Goal: Navigation & Orientation: Find specific page/section

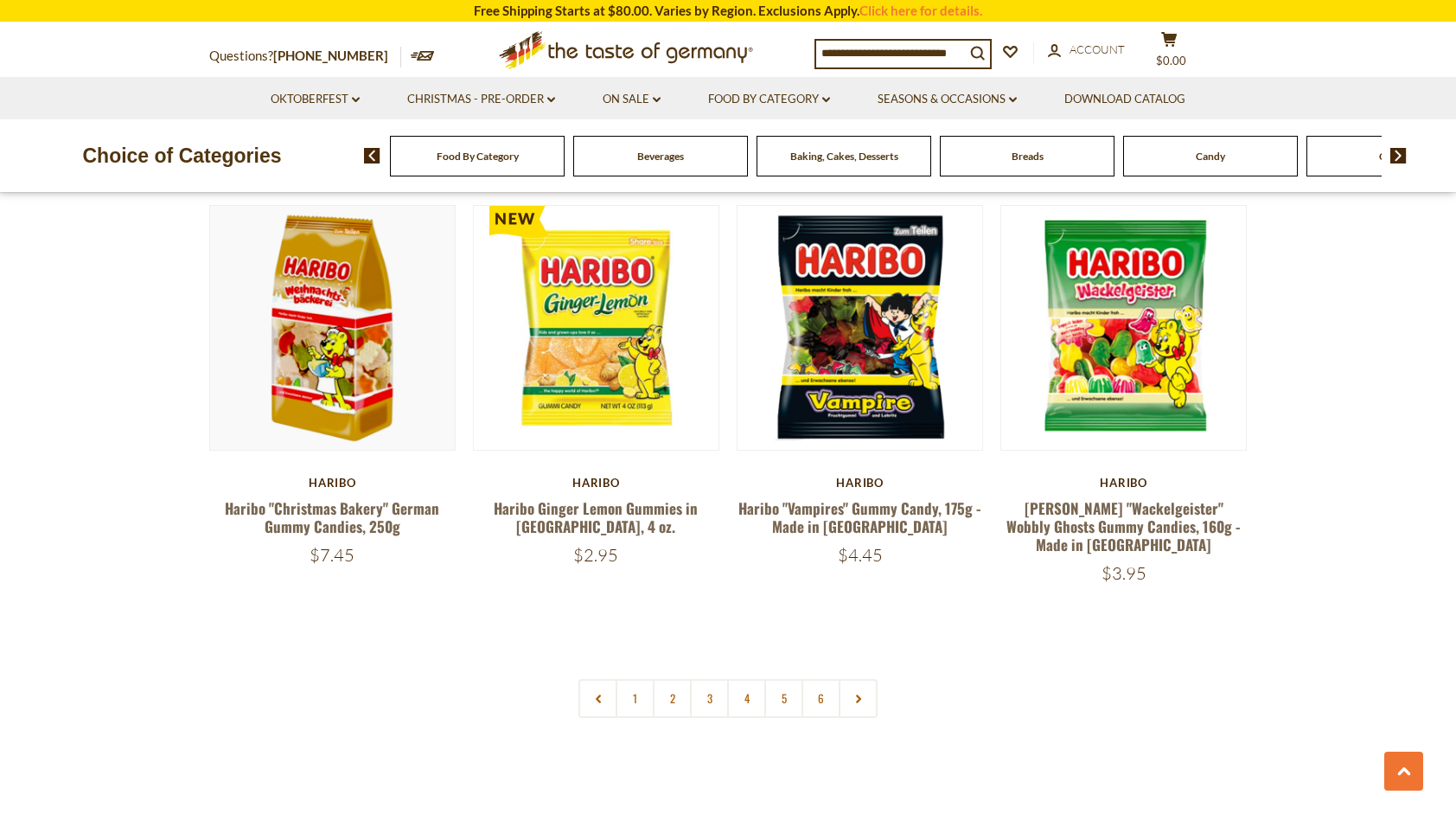
scroll to position [3579, 0]
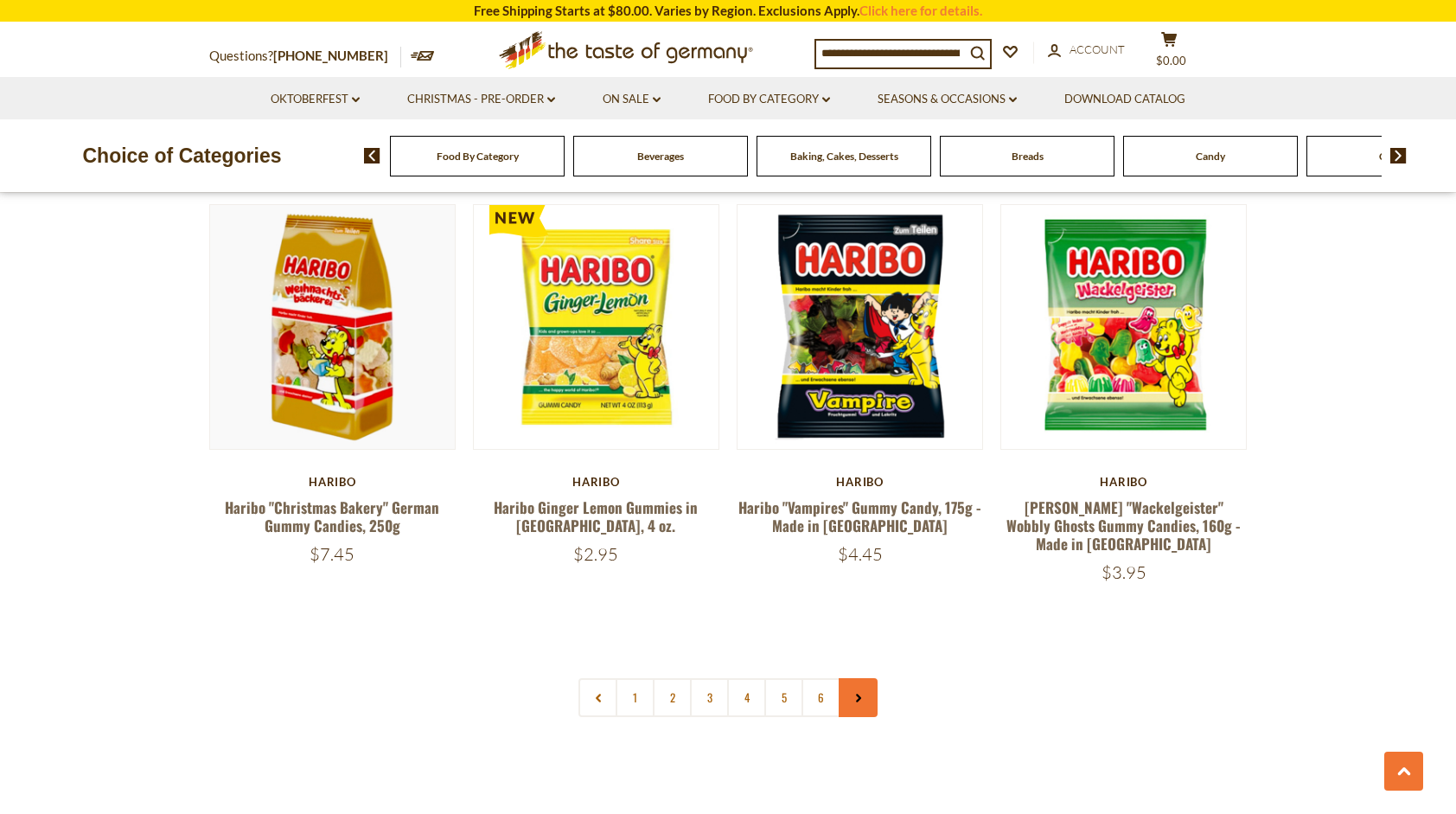
click at [858, 693] on icon at bounding box center [858, 697] width 11 height 9
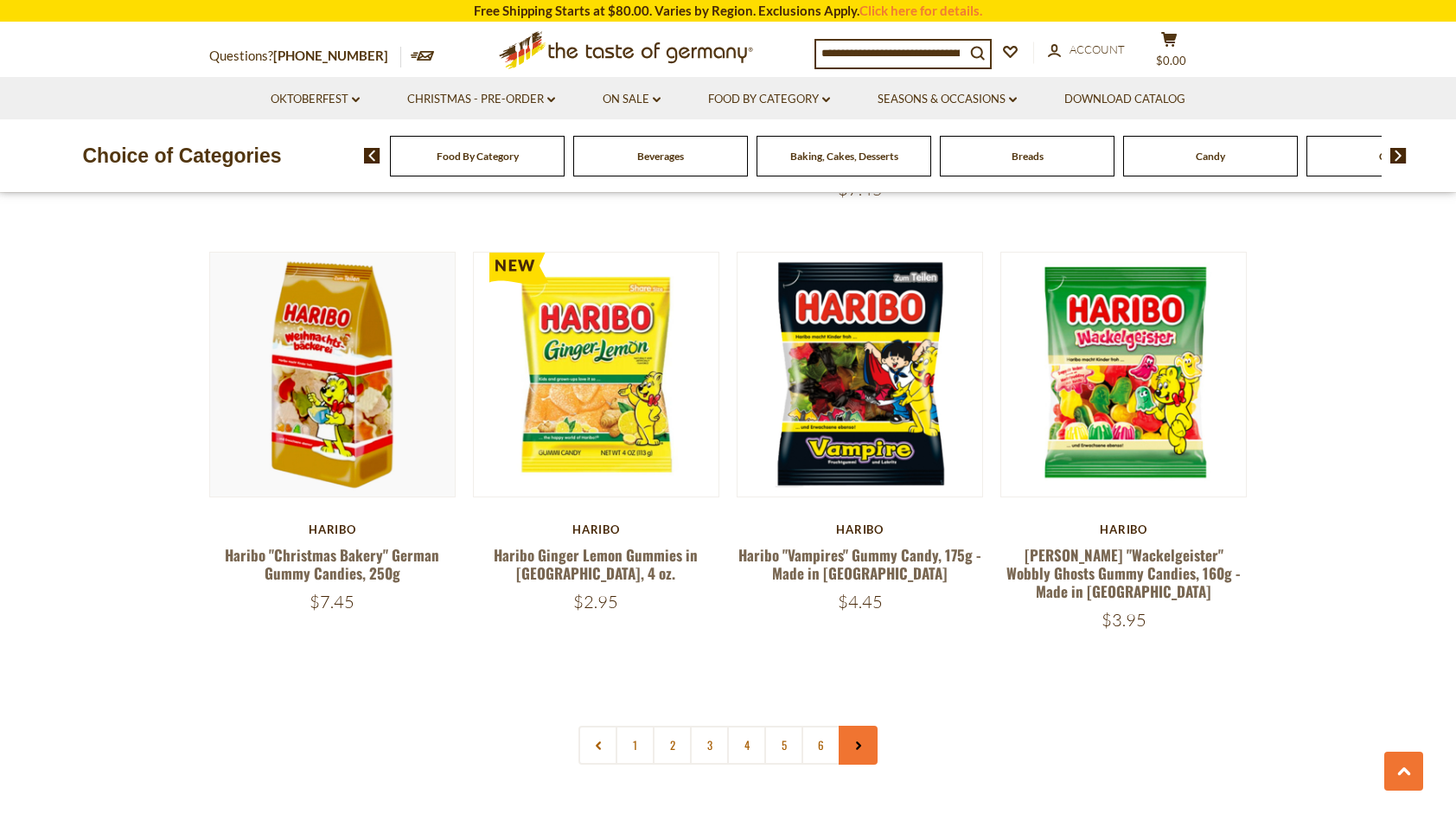
scroll to position [3529, 0]
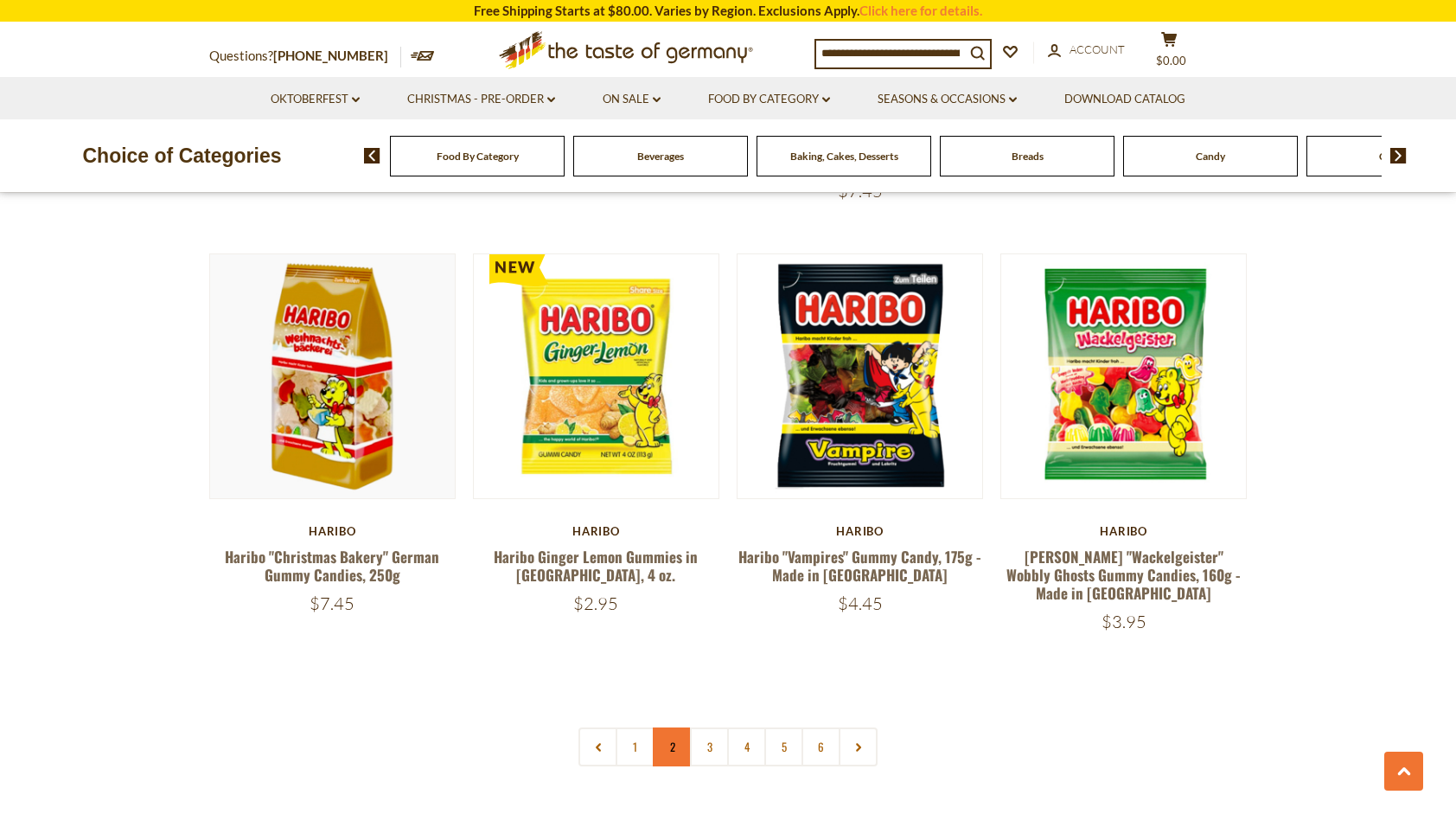
click at [676, 727] on link "2" at bounding box center [672, 747] width 39 height 39
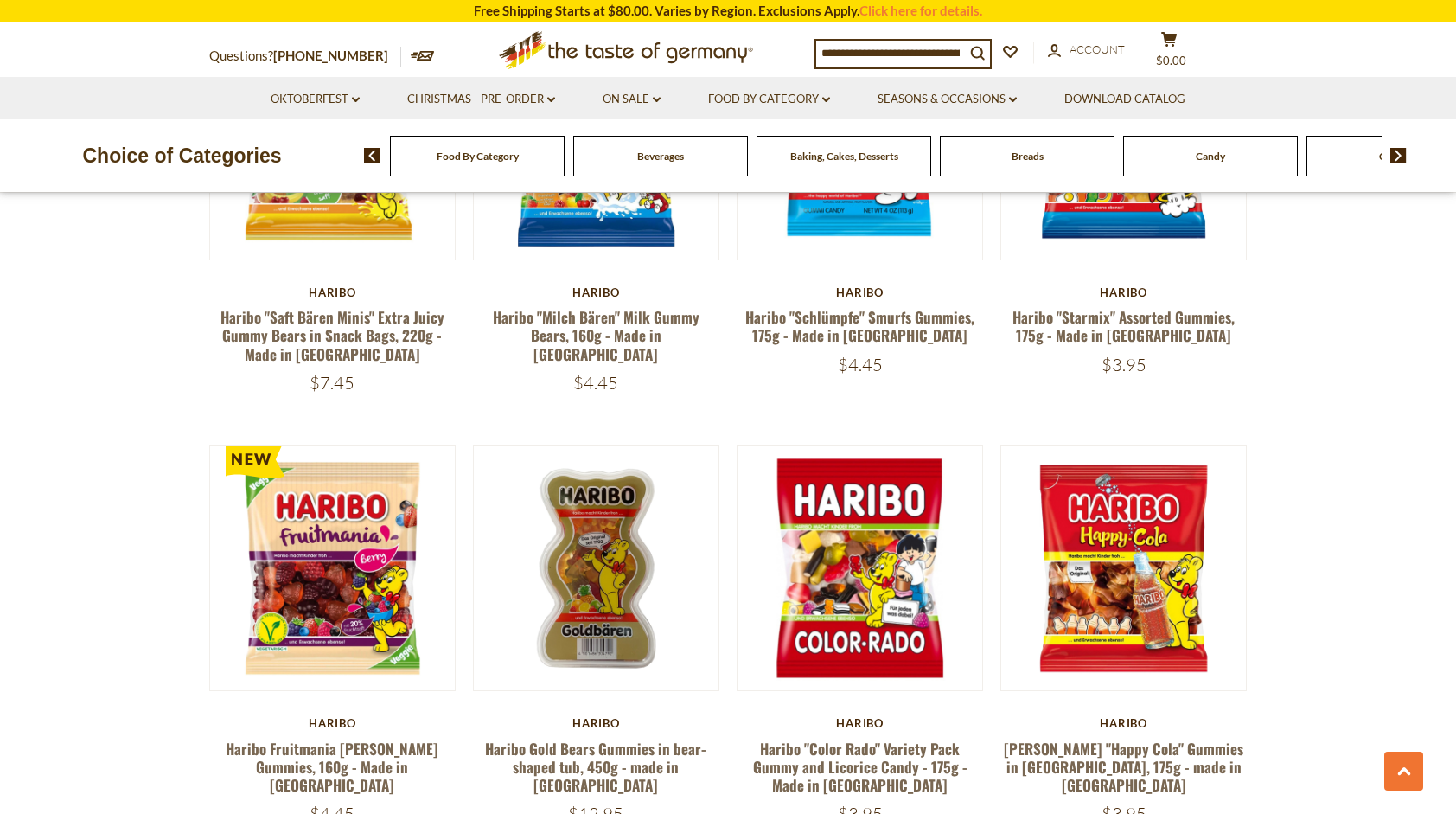
scroll to position [3346, 0]
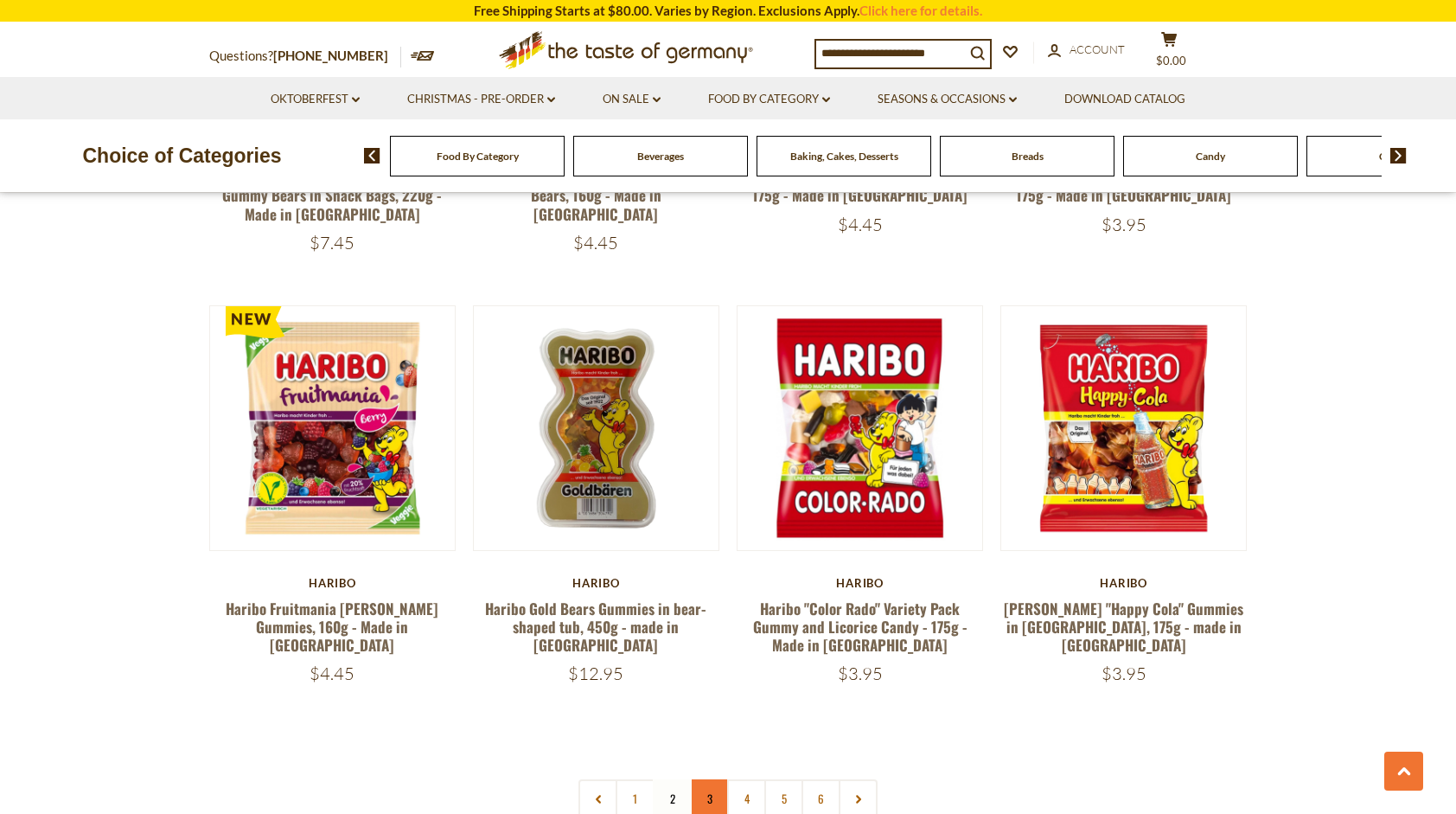
click at [716, 779] on link "3" at bounding box center [709, 798] width 39 height 39
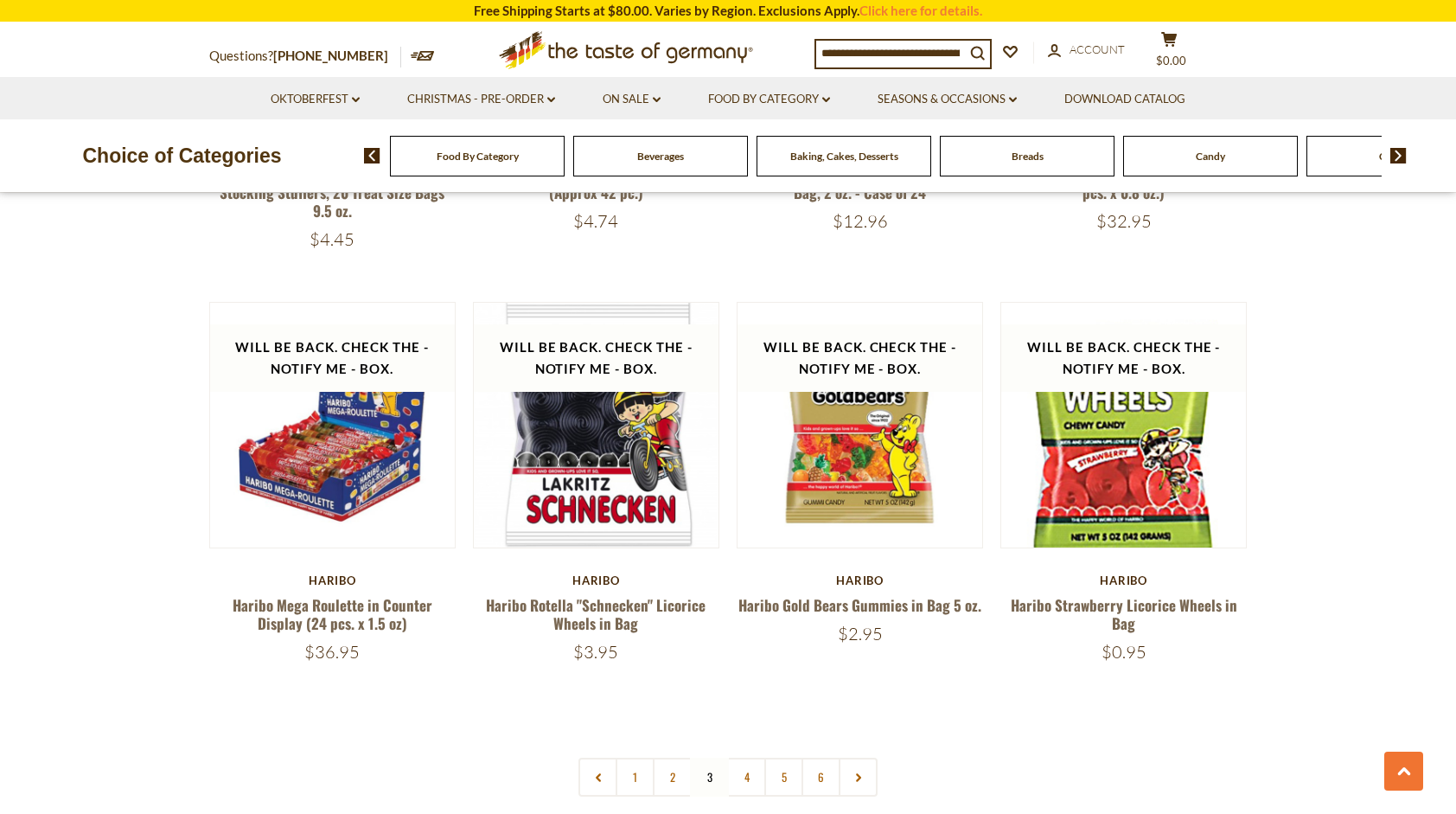
scroll to position [3500, 0]
click at [748, 756] on link "4" at bounding box center [747, 776] width 39 height 39
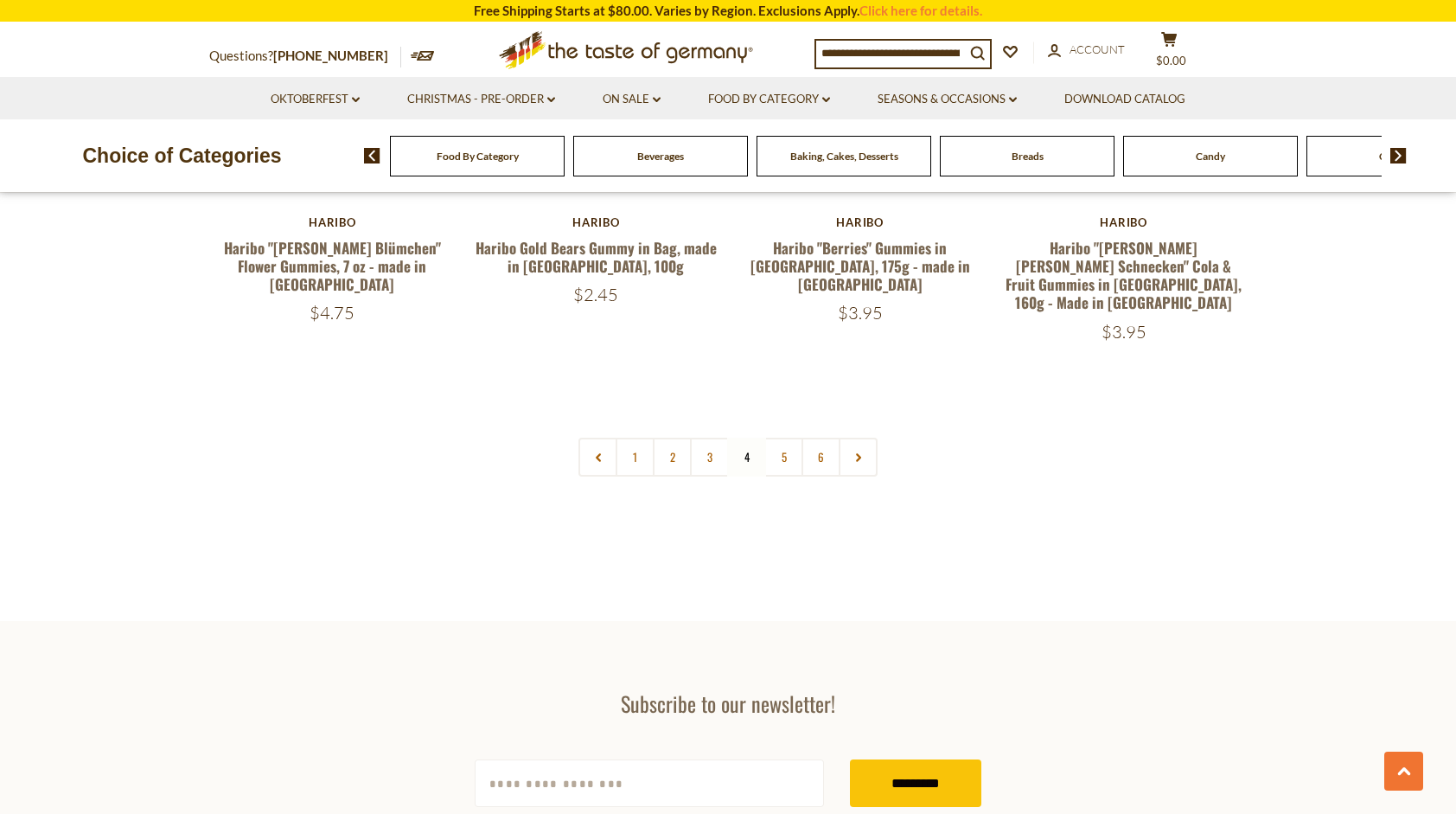
scroll to position [3844, 0]
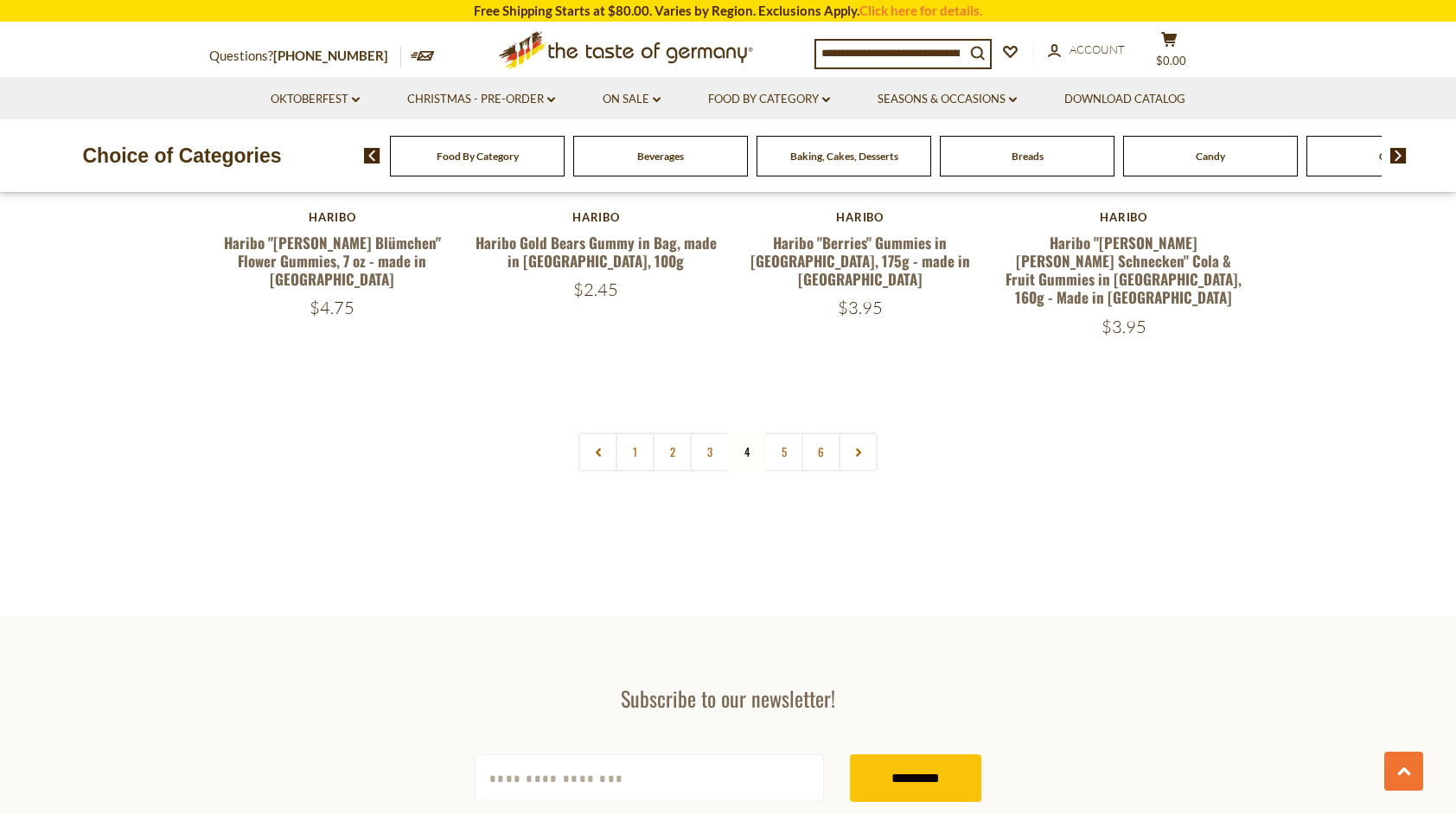
click at [911, 61] on input at bounding box center [890, 53] width 148 height 24
type input "**"
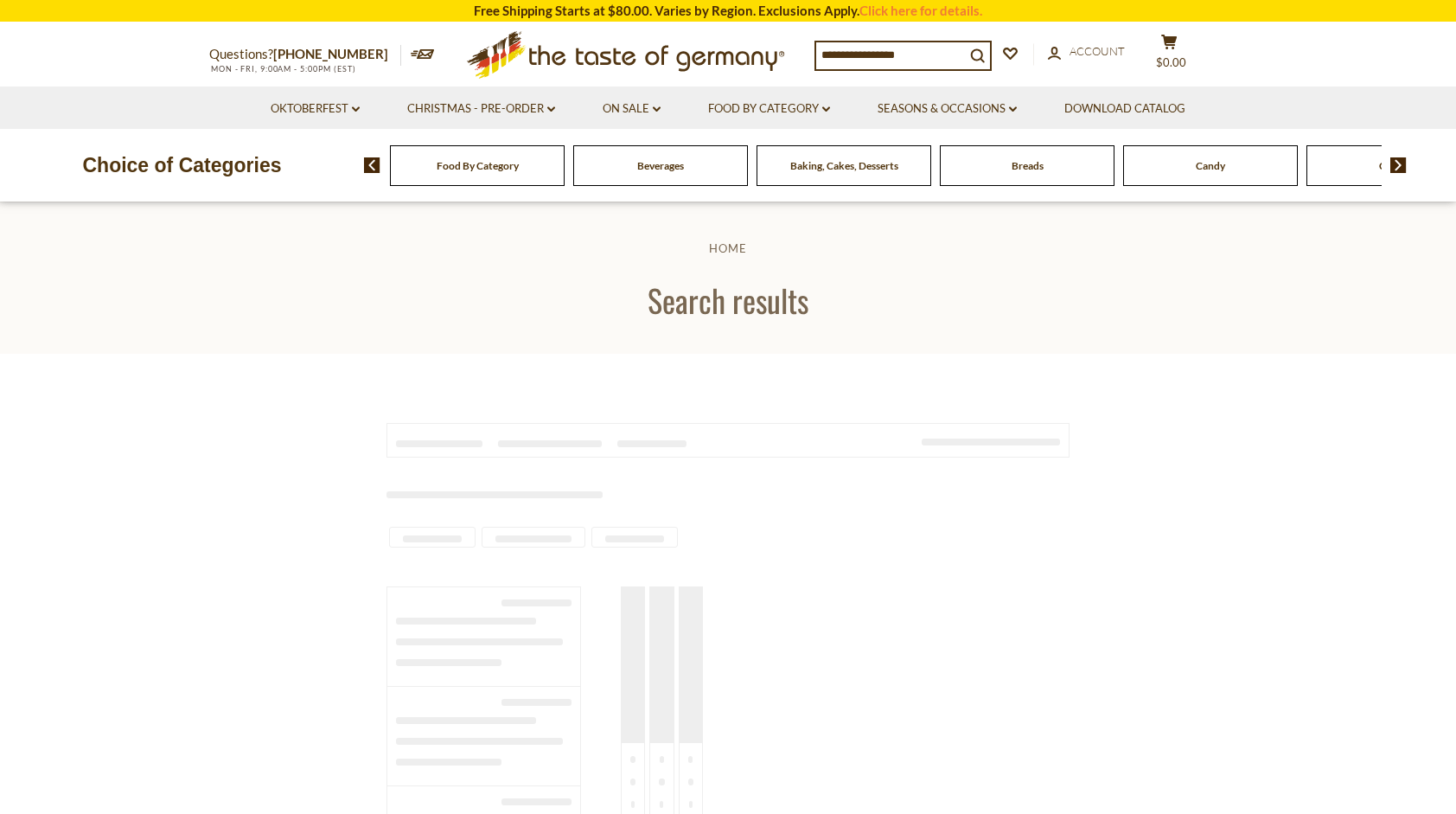
type input "**"
